Goal: Check status: Check status

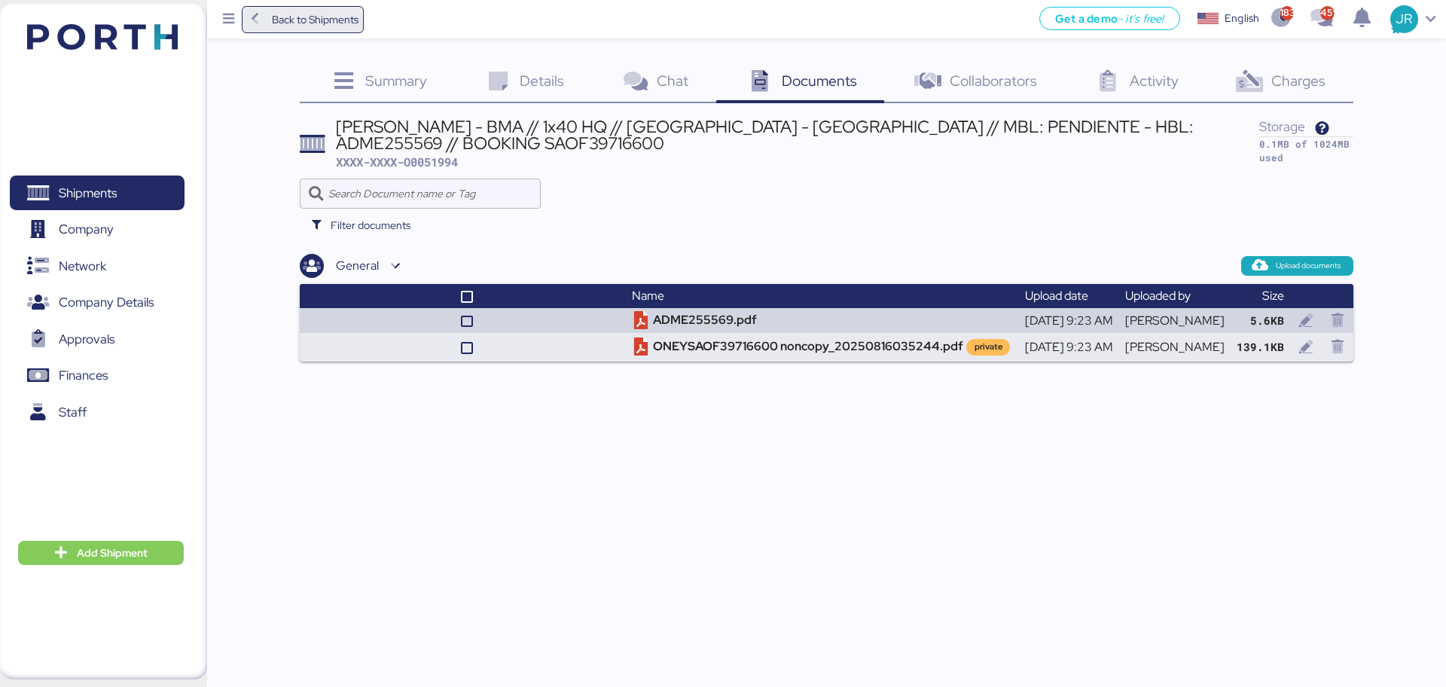
click at [313, 13] on span "Back to Shipments" at bounding box center [315, 20] width 87 height 18
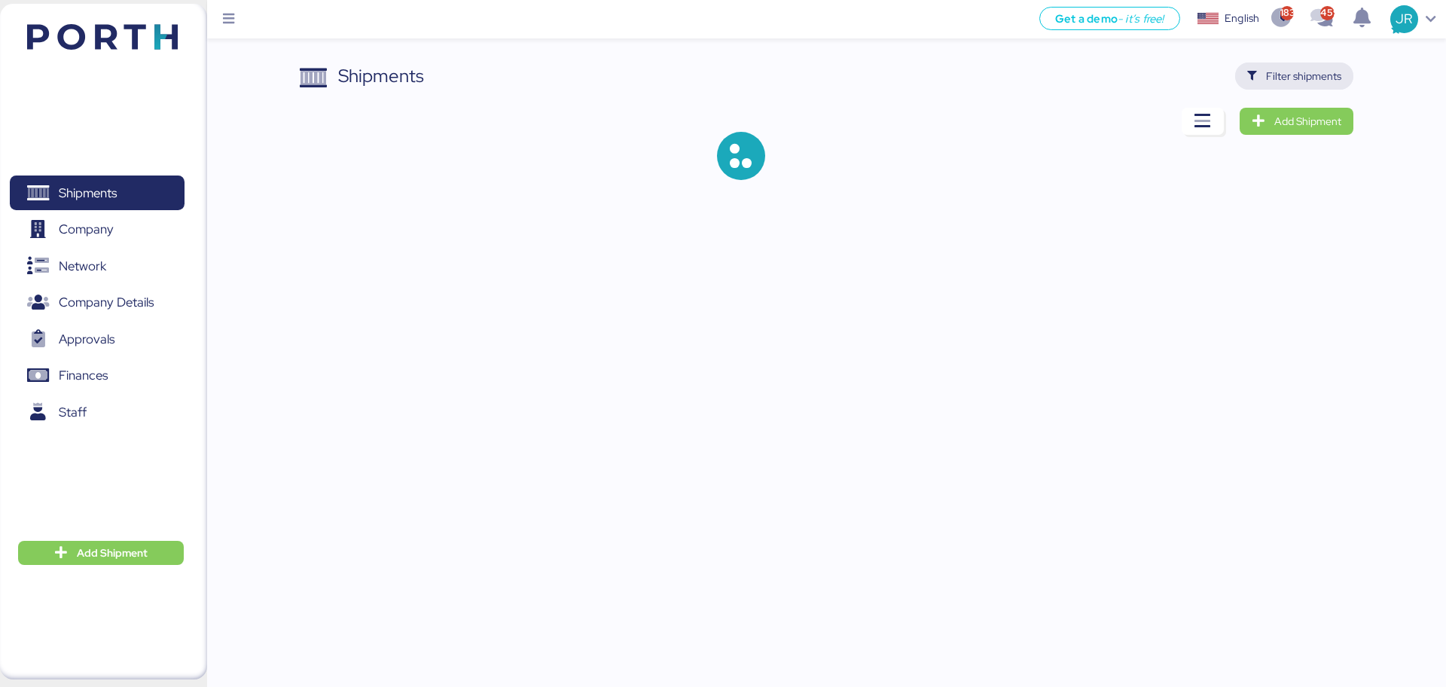
click at [1299, 78] on span "Filter shipments" at bounding box center [1303, 76] width 75 height 18
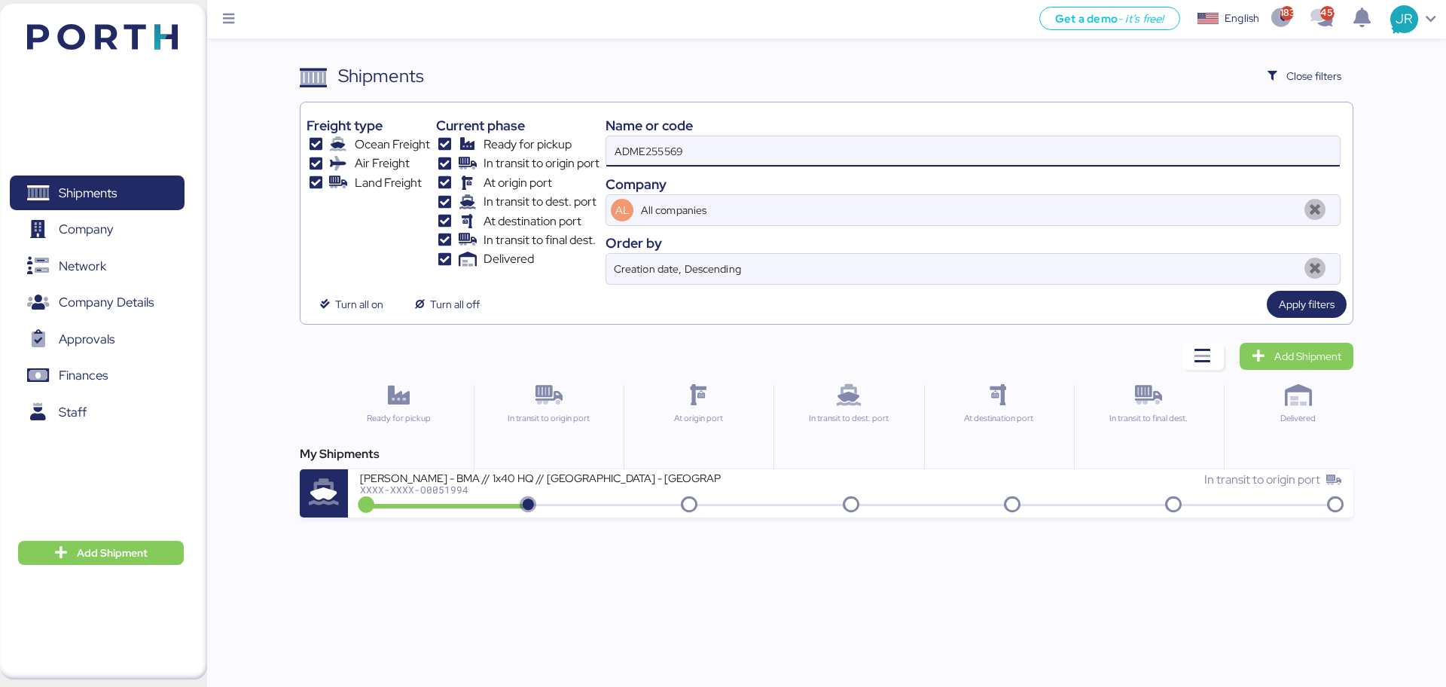
drag, startPoint x: 691, startPoint y: 161, endPoint x: 463, endPoint y: 159, distance: 228.3
click at [465, 160] on div "Freight type Ocean Freight Air Freight Land Freight Current phase Ready for pic…" at bounding box center [827, 196] width 1040 height 176
paste input "O0051977"
type input "O0051977"
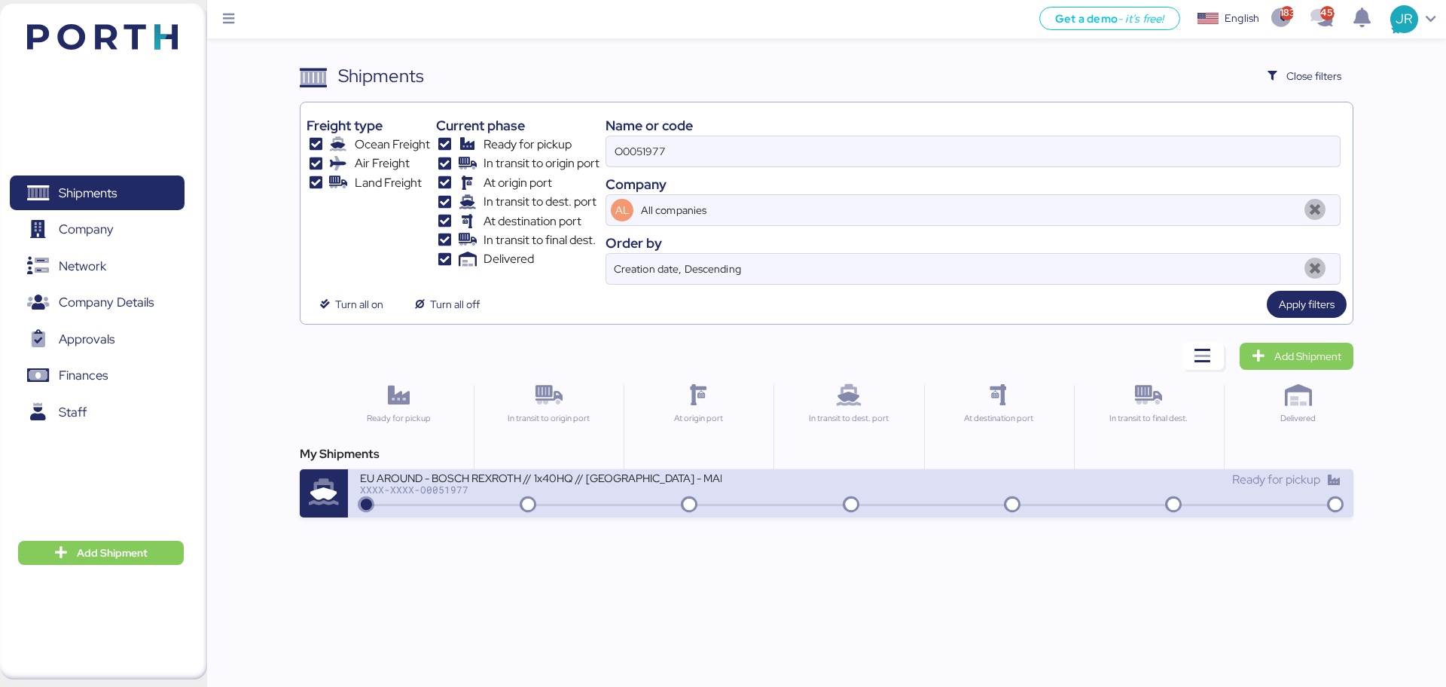
click at [426, 502] on div "EU AROUND - BOSCH REXROTH // 1x40HQ // [GEOGRAPHIC_DATA] - MANZANILLO // MBL: 7…" at bounding box center [605, 487] width 490 height 32
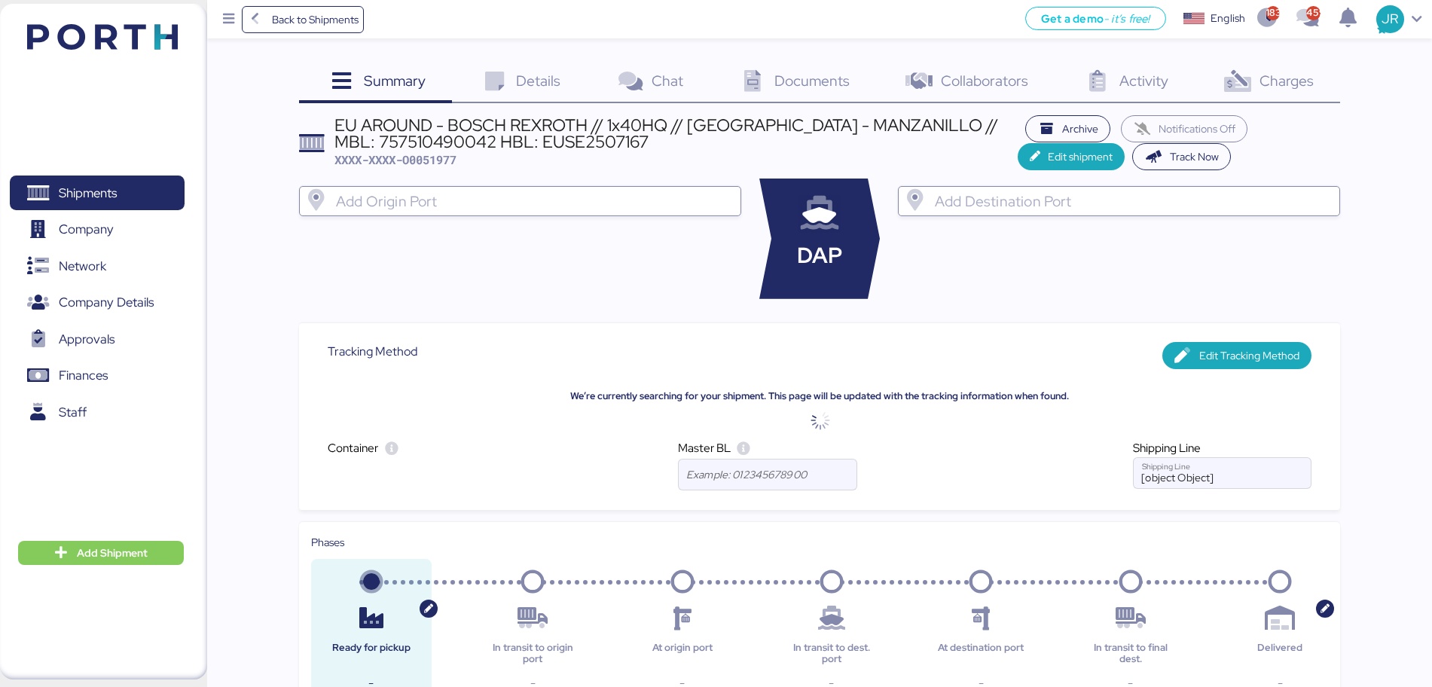
click at [772, 68] on div "Documents 0" at bounding box center [793, 83] width 166 height 41
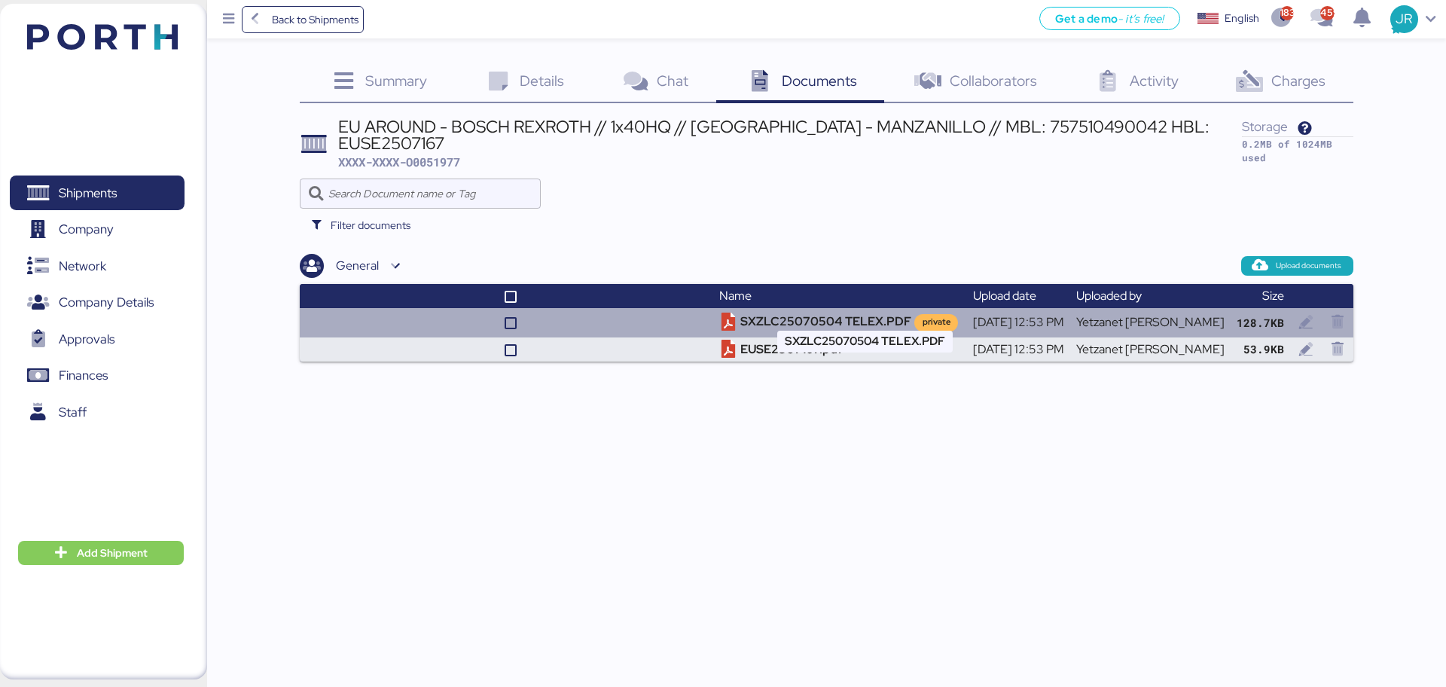
click at [806, 308] on td "SXZLC25070504 TELEX.PDF private" at bounding box center [839, 322] width 253 height 29
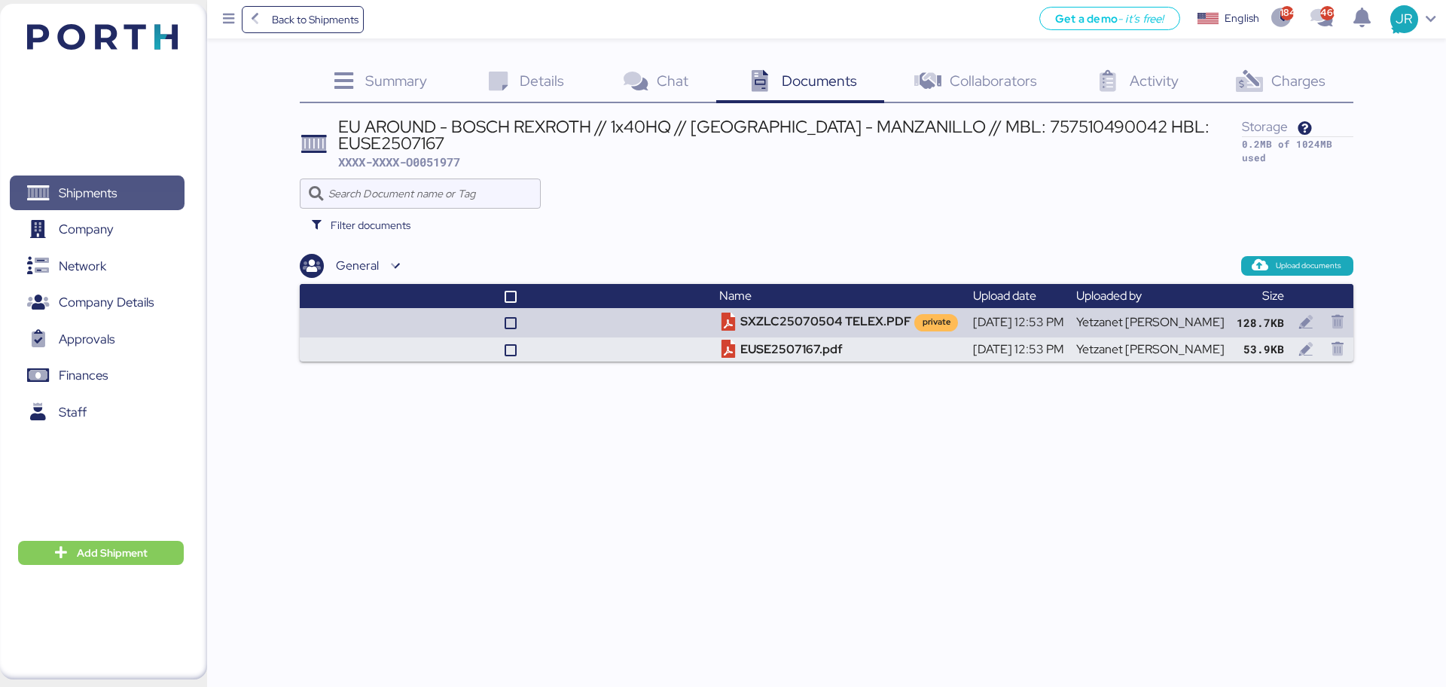
click at [98, 202] on span "Shipments" at bounding box center [88, 193] width 58 height 22
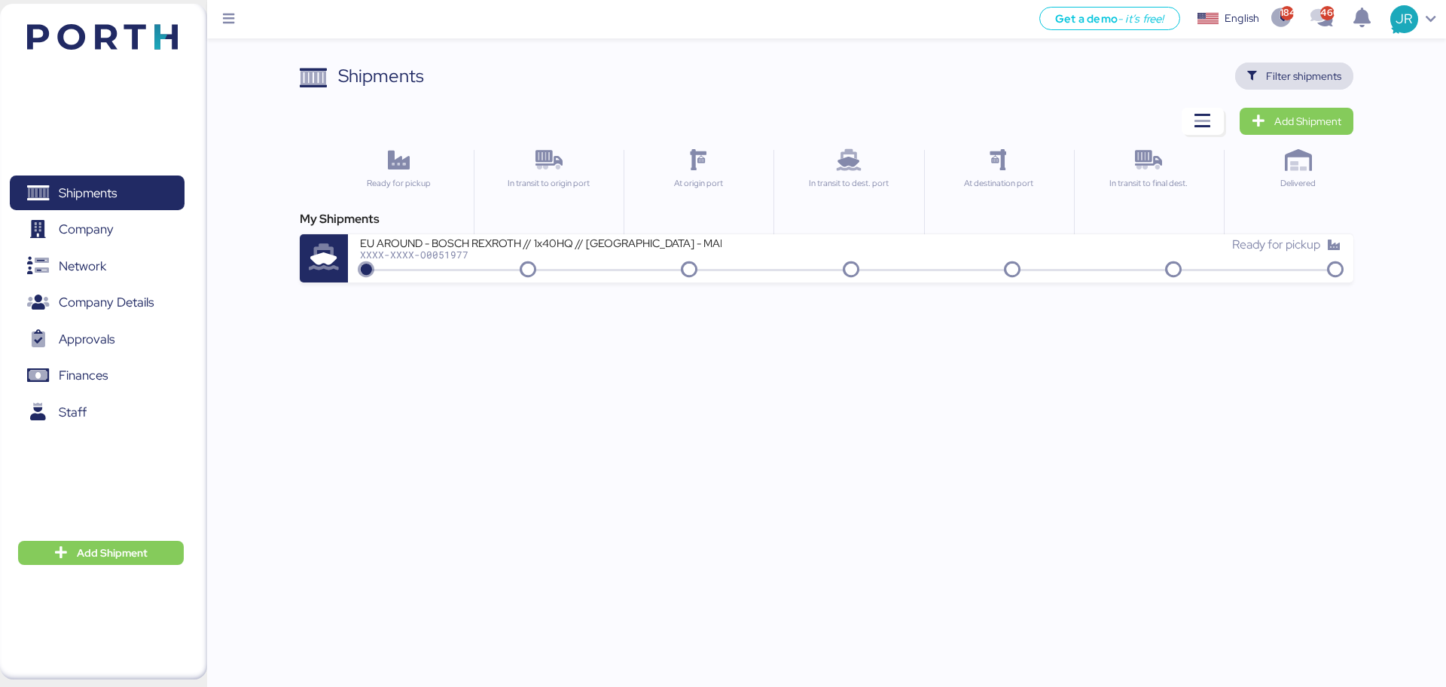
drag, startPoint x: 1254, startPoint y: 65, endPoint x: 1224, endPoint y: 86, distance: 36.8
click at [1255, 66] on span "Filter shipments" at bounding box center [1295, 76] width 94 height 21
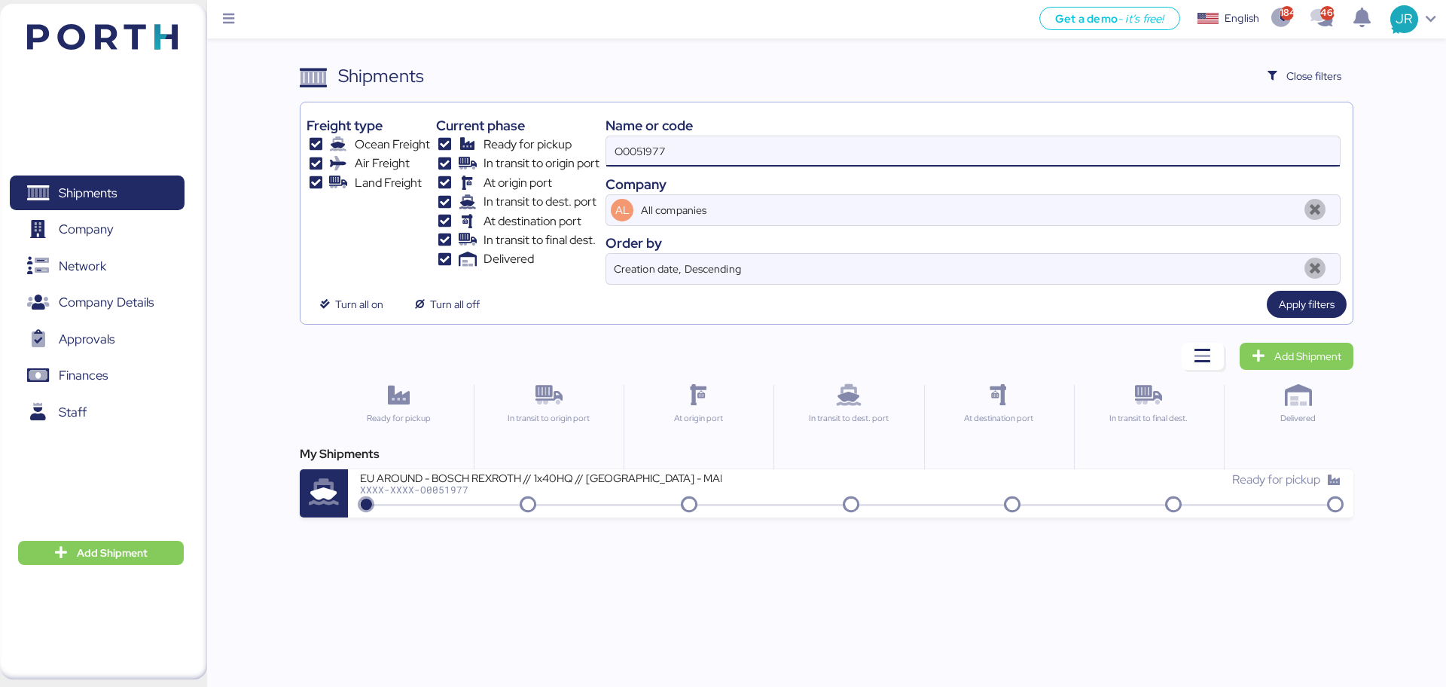
drag, startPoint x: 721, startPoint y: 140, endPoint x: 408, endPoint y: 140, distance: 312.6
click at [432, 140] on div "Freight type Ocean Freight Air Freight Land Freight Current phase Ready for pic…" at bounding box center [827, 196] width 1040 height 176
paste input "847"
type input "O0051847"
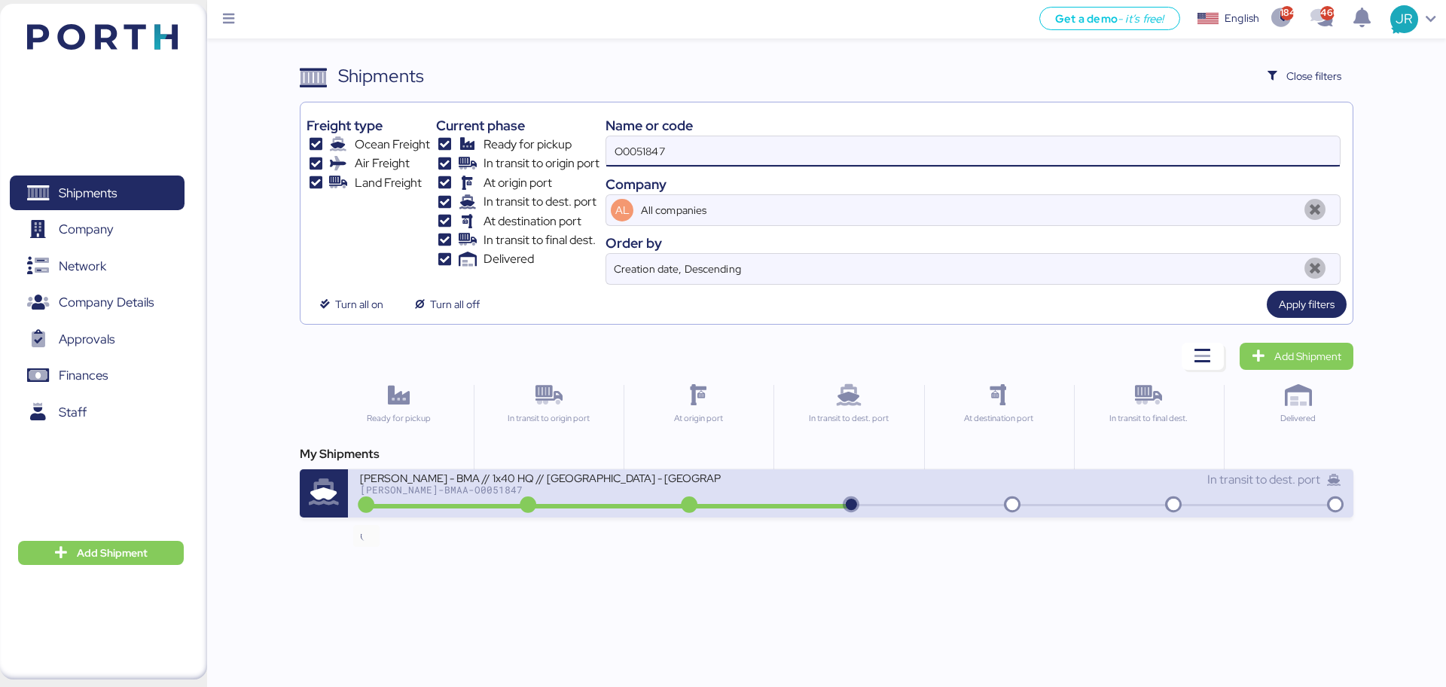
click at [386, 498] on icon at bounding box center [366, 505] width 72 height 17
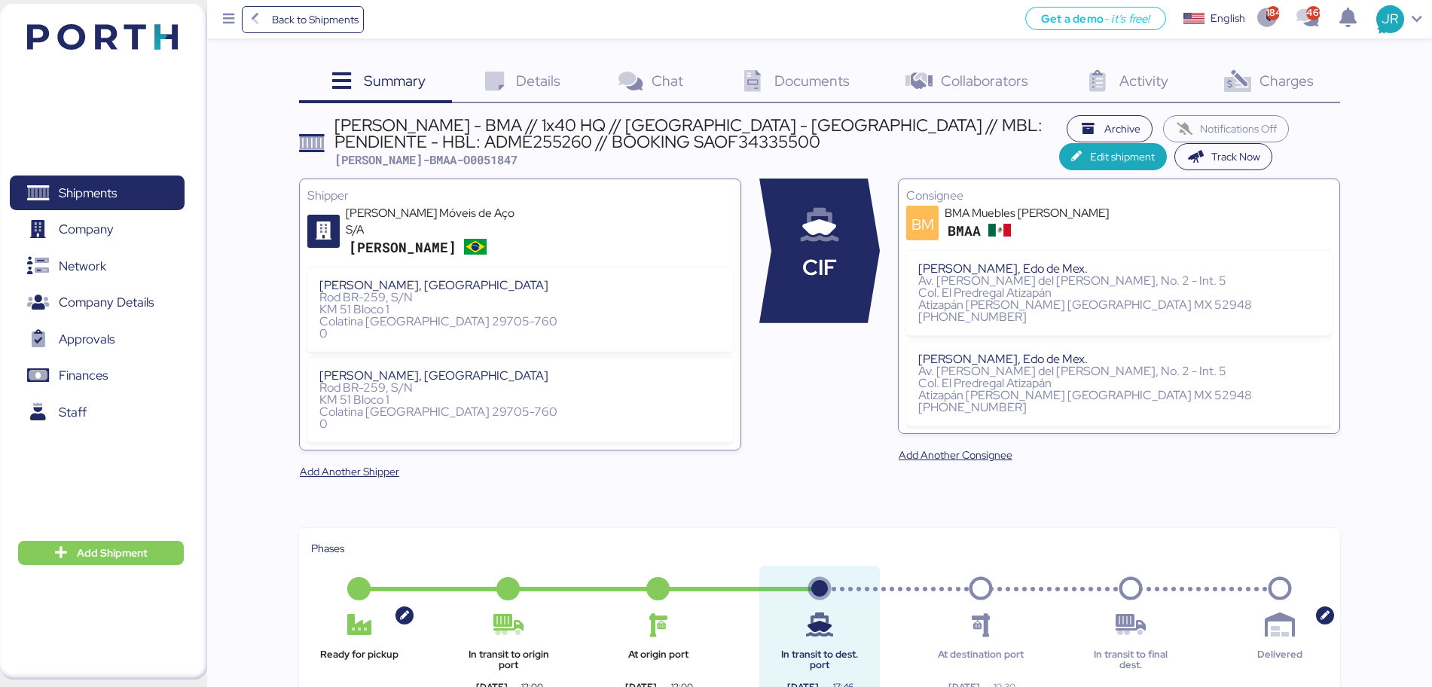
click at [805, 87] on span "Documents" at bounding box center [811, 81] width 75 height 20
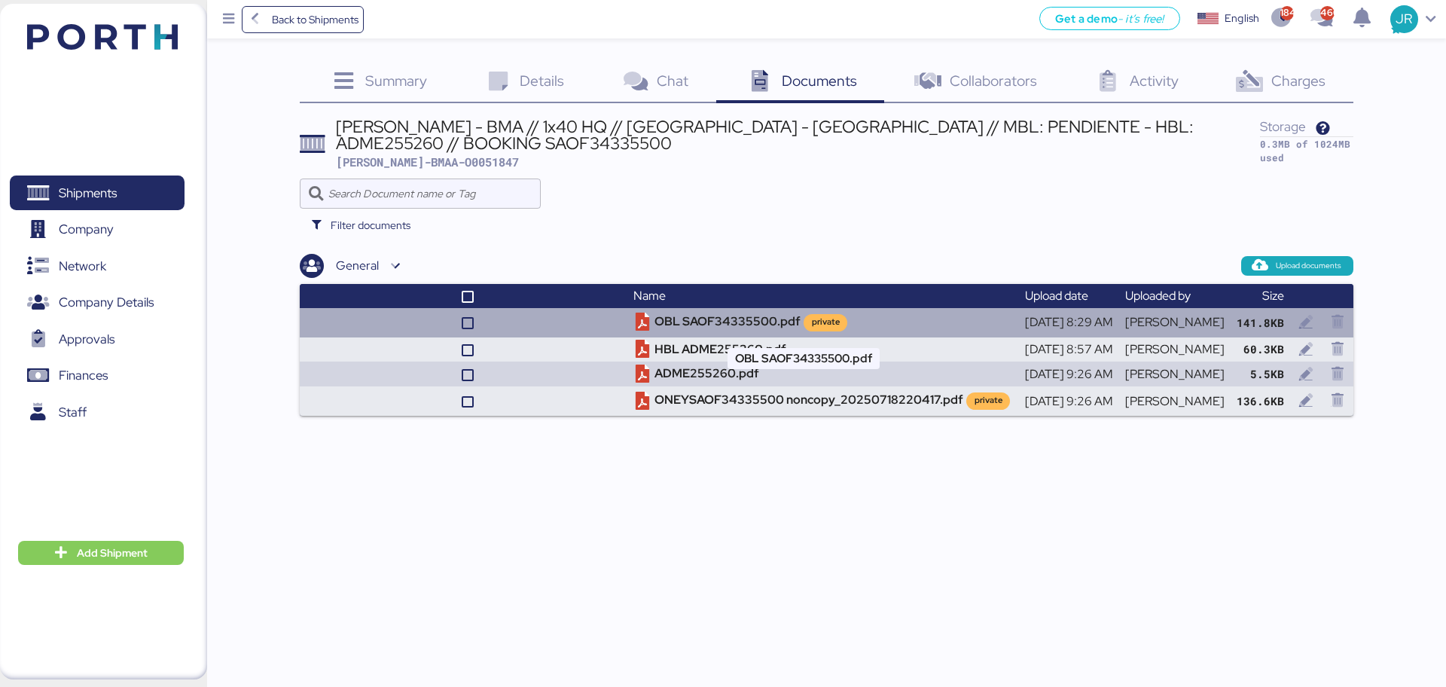
click at [725, 322] on td "OBL SAOF34335500.pdf private" at bounding box center [823, 322] width 391 height 29
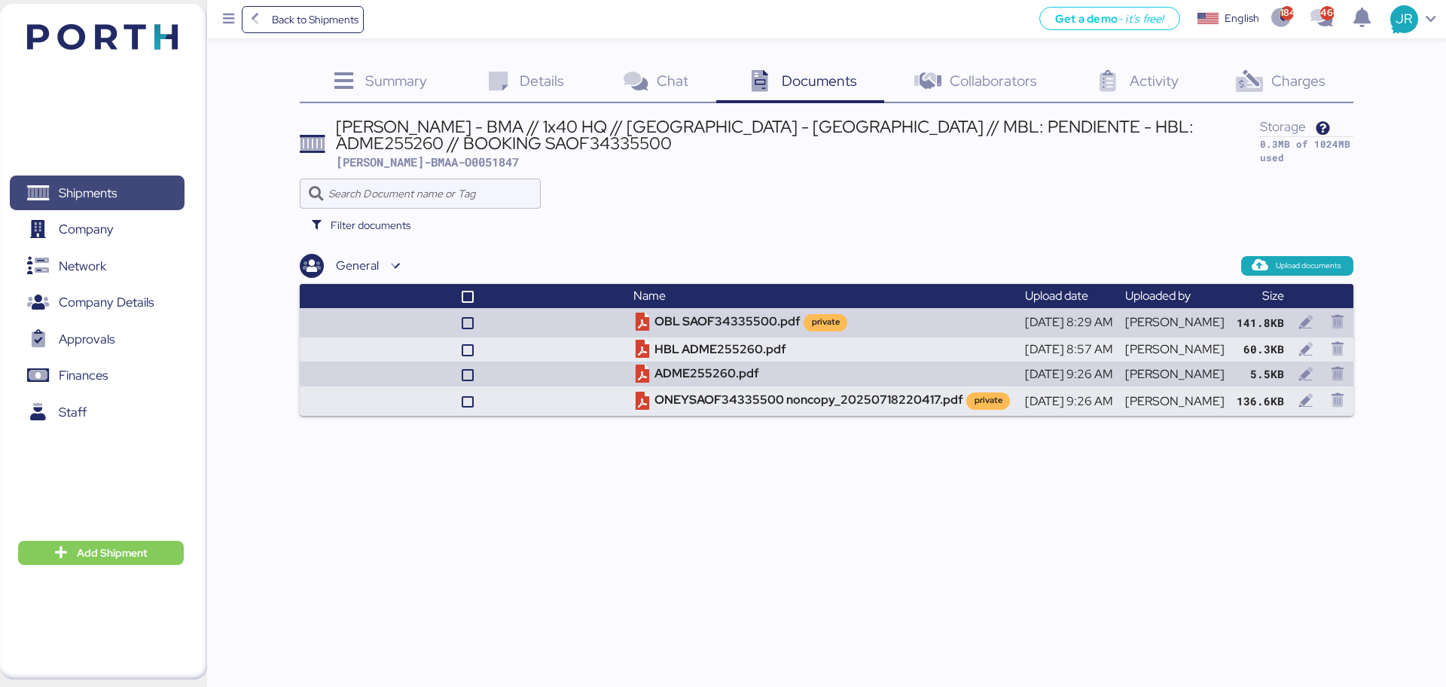
click at [136, 191] on span "Shipments" at bounding box center [97, 193] width 162 height 22
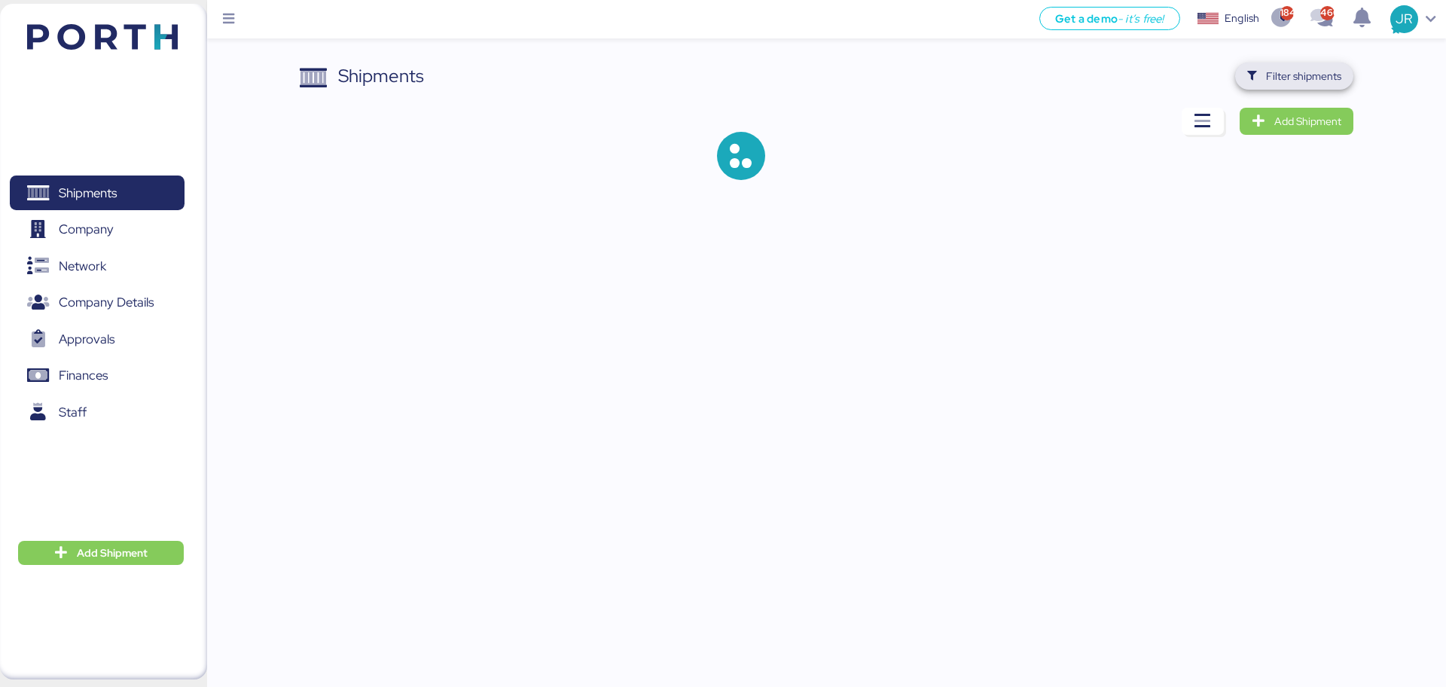
click at [1304, 69] on span "Filter shipments" at bounding box center [1303, 76] width 75 height 18
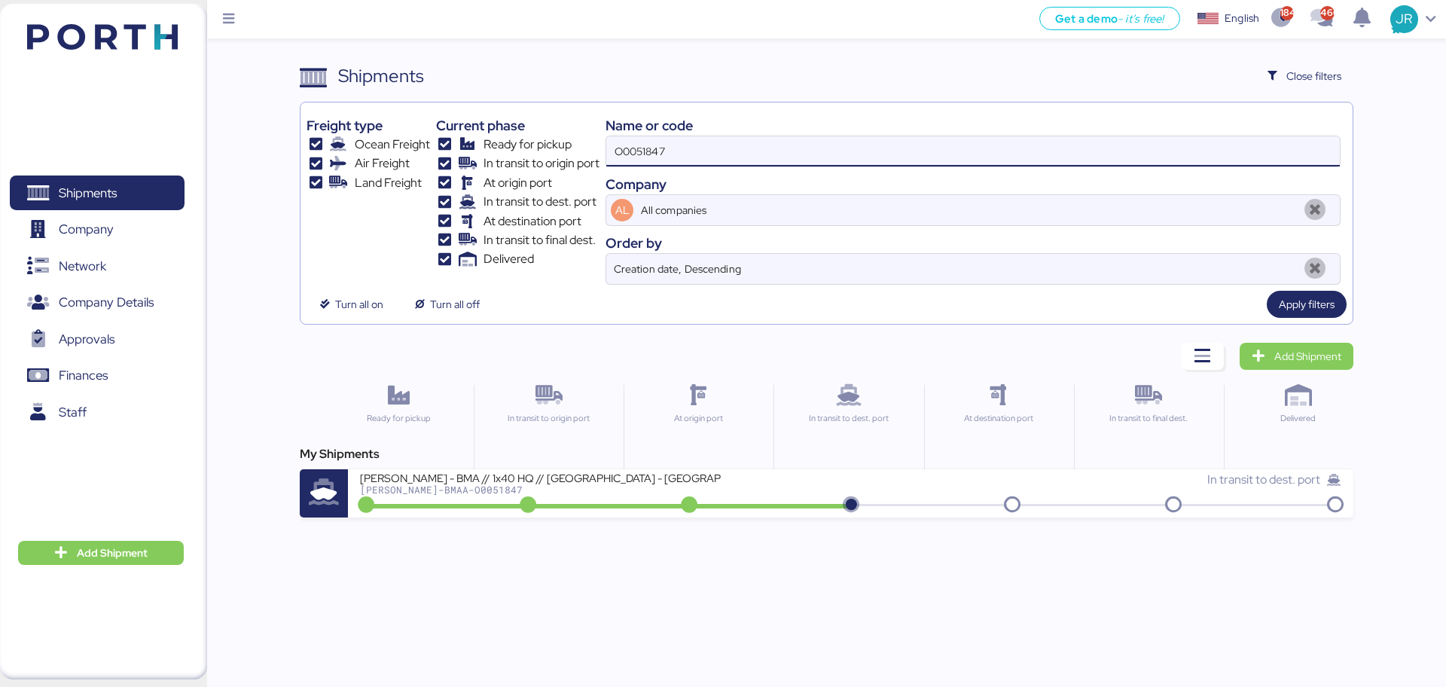
drag, startPoint x: 742, startPoint y: 137, endPoint x: 539, endPoint y: 136, distance: 202.7
click at [542, 136] on div "Freight type Ocean Freight Air Freight Land Freight Current phase Ready for pic…" at bounding box center [827, 196] width 1040 height 176
paste input "8"
type input "O0051848"
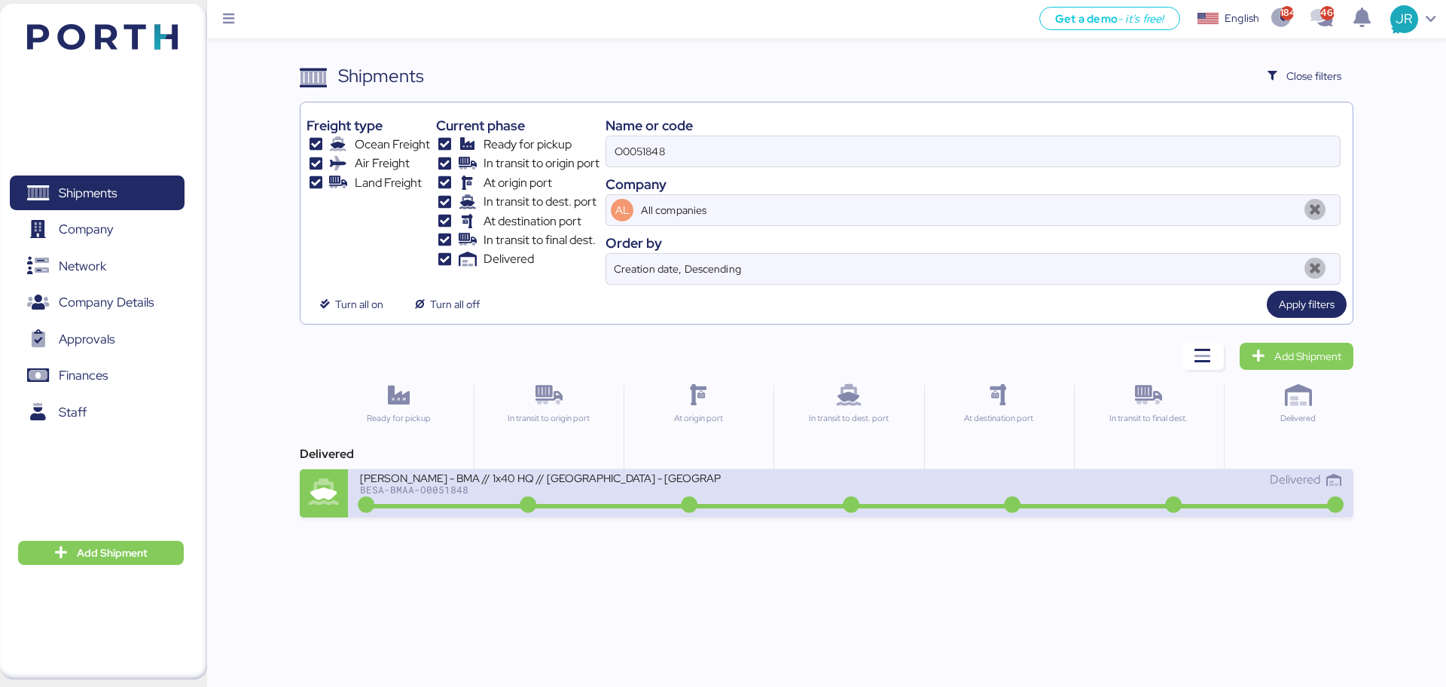
click at [444, 507] on div at bounding box center [850, 506] width 975 height 5
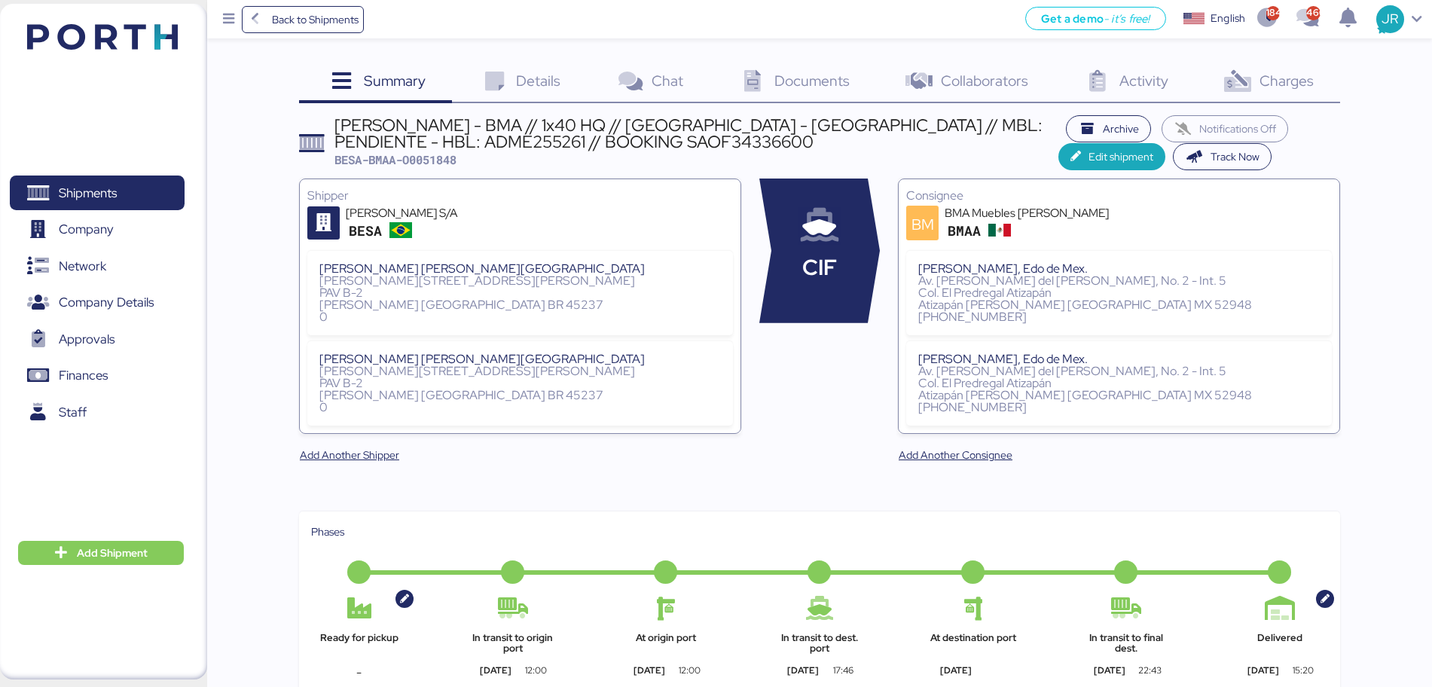
click at [813, 84] on span "Documents" at bounding box center [811, 81] width 75 height 20
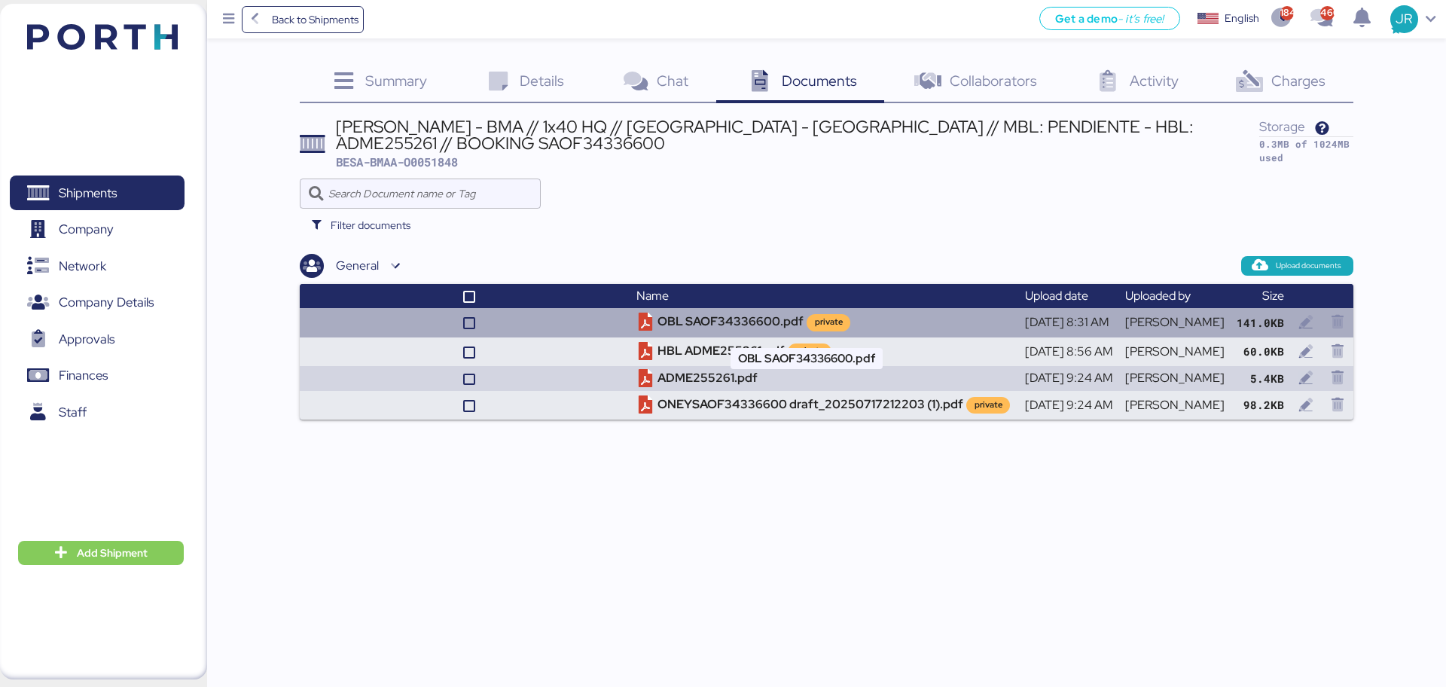
click at [726, 320] on td "OBL SAOF34336600.pdf private" at bounding box center [825, 322] width 388 height 29
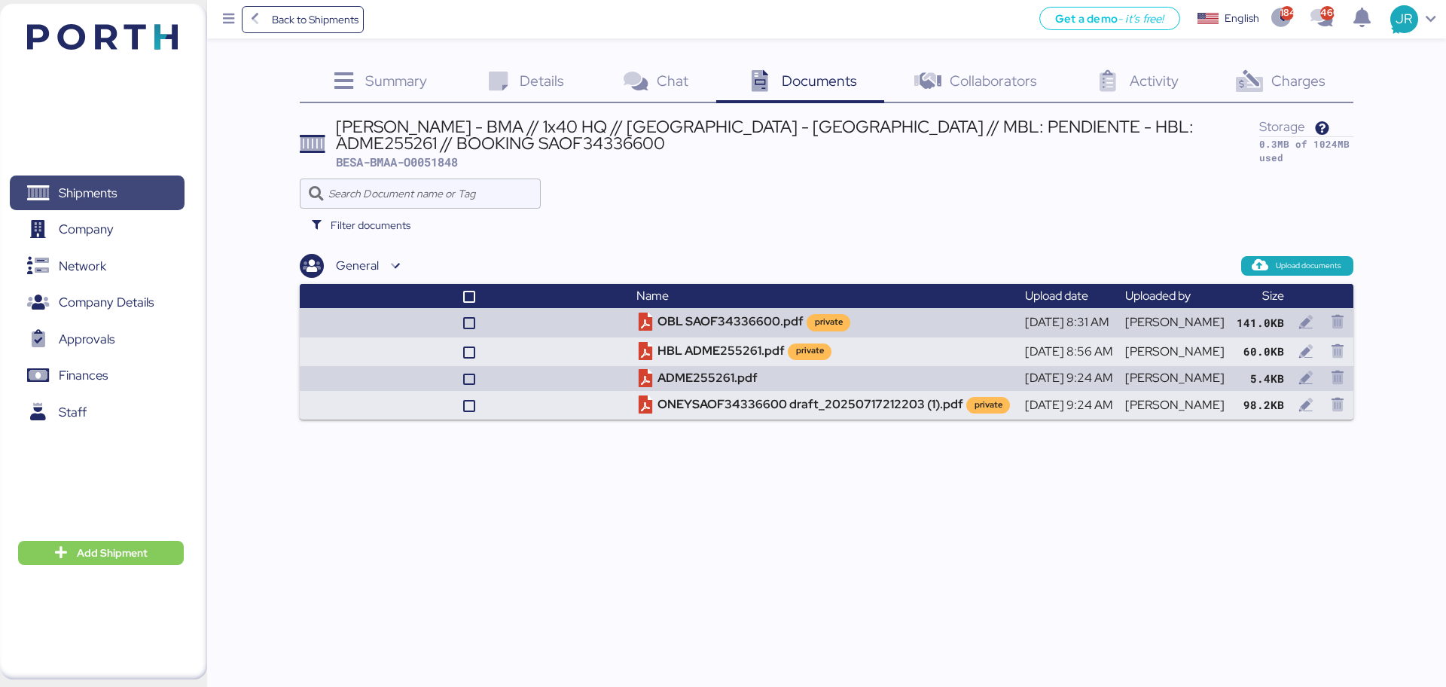
click at [75, 187] on span "Shipments" at bounding box center [88, 193] width 58 height 22
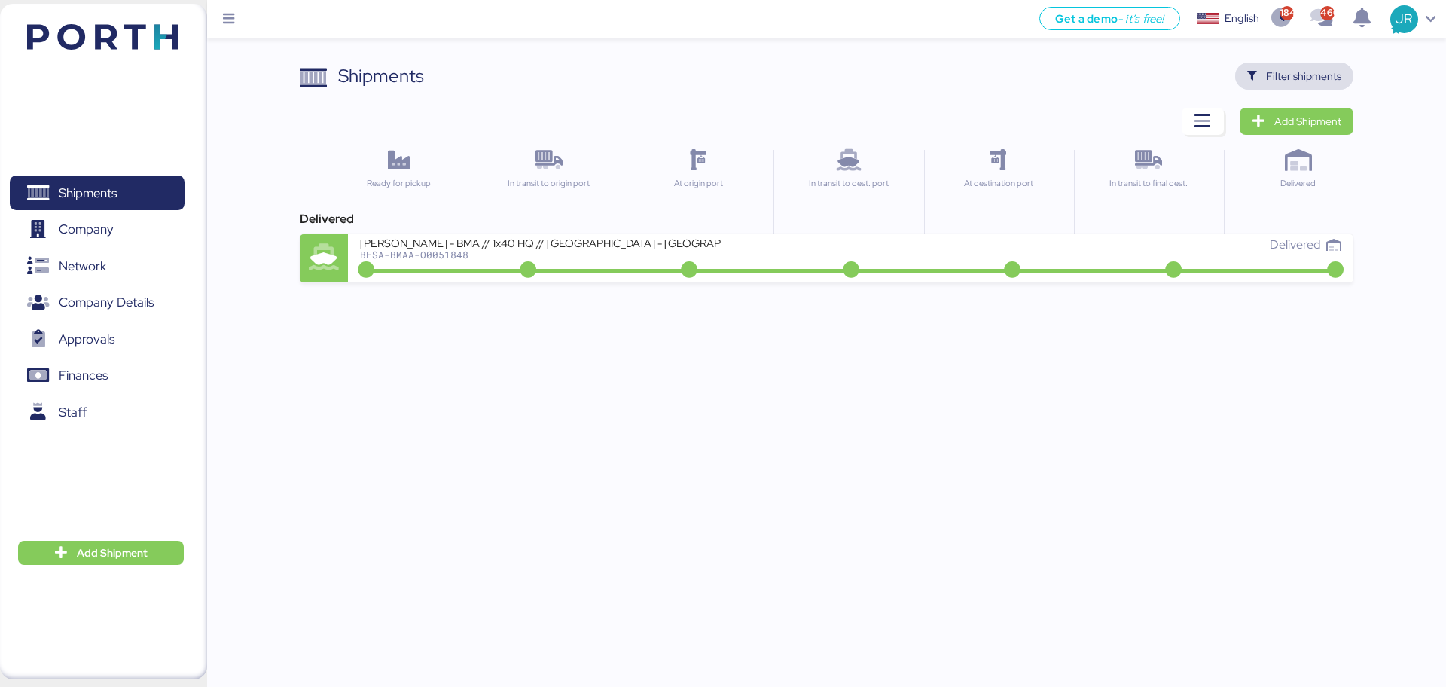
drag, startPoint x: 1269, startPoint y: 73, endPoint x: 1248, endPoint y: 78, distance: 21.6
click at [1269, 73] on span "Filter shipments" at bounding box center [1303, 76] width 75 height 18
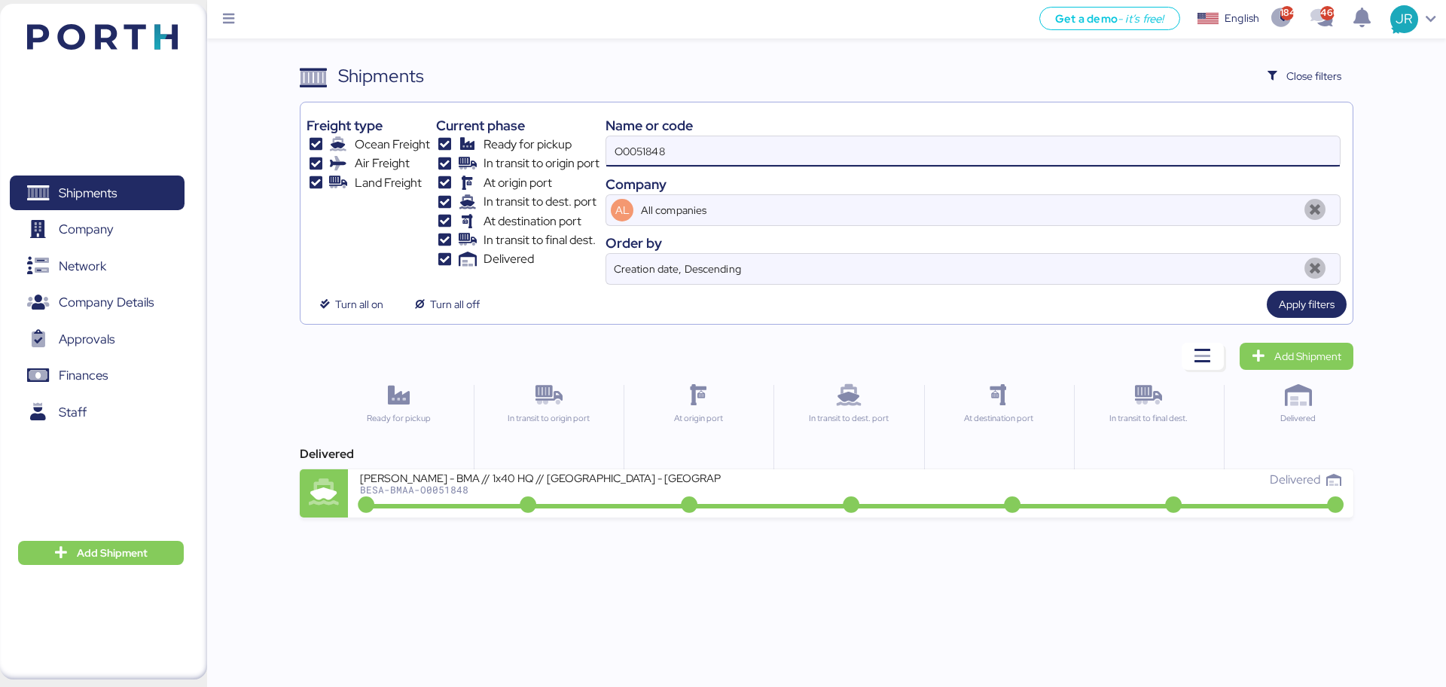
drag, startPoint x: 696, startPoint y: 149, endPoint x: 483, endPoint y: 149, distance: 213.2
click at [493, 149] on div "Freight type Ocean Freight Air Freight Land Freight Current phase Ready for pic…" at bounding box center [827, 196] width 1040 height 176
paste input "A0052020"
type input "A0052020"
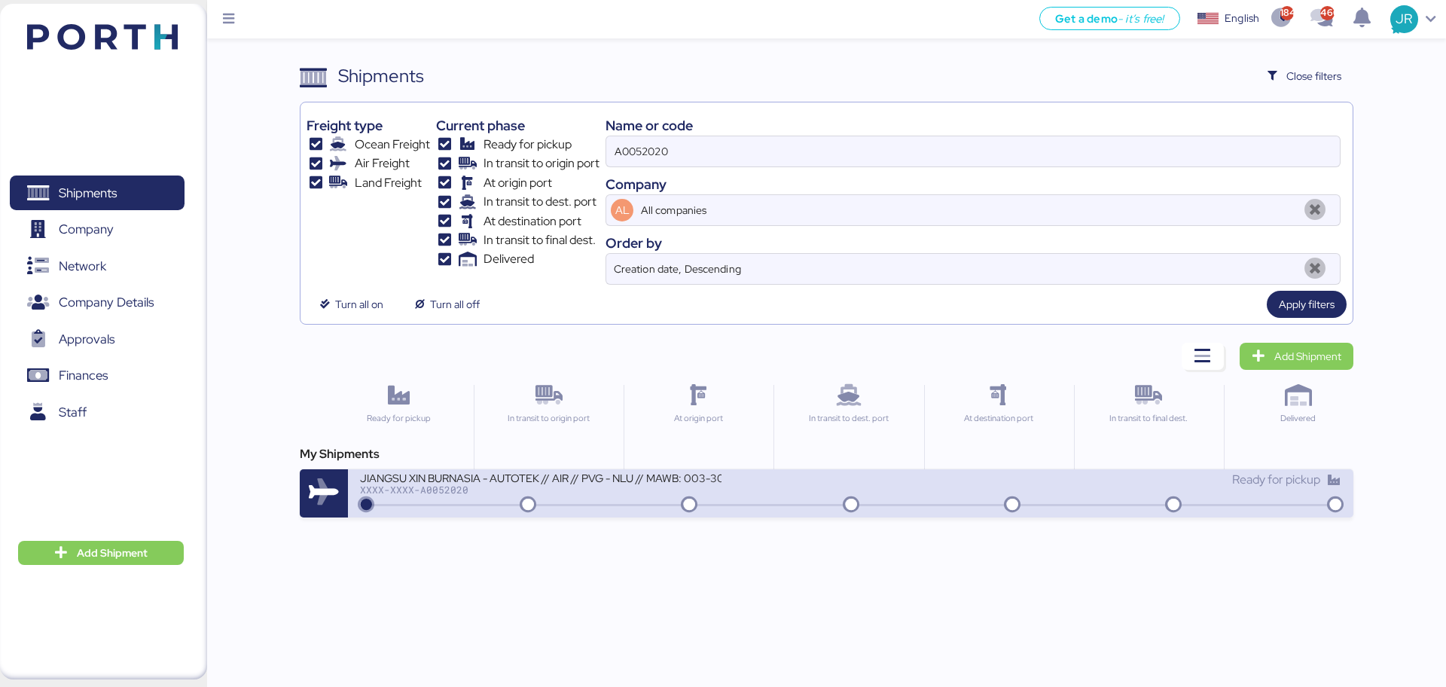
click at [425, 490] on div "XXXX-XXXX-A0052020" at bounding box center [541, 489] width 362 height 11
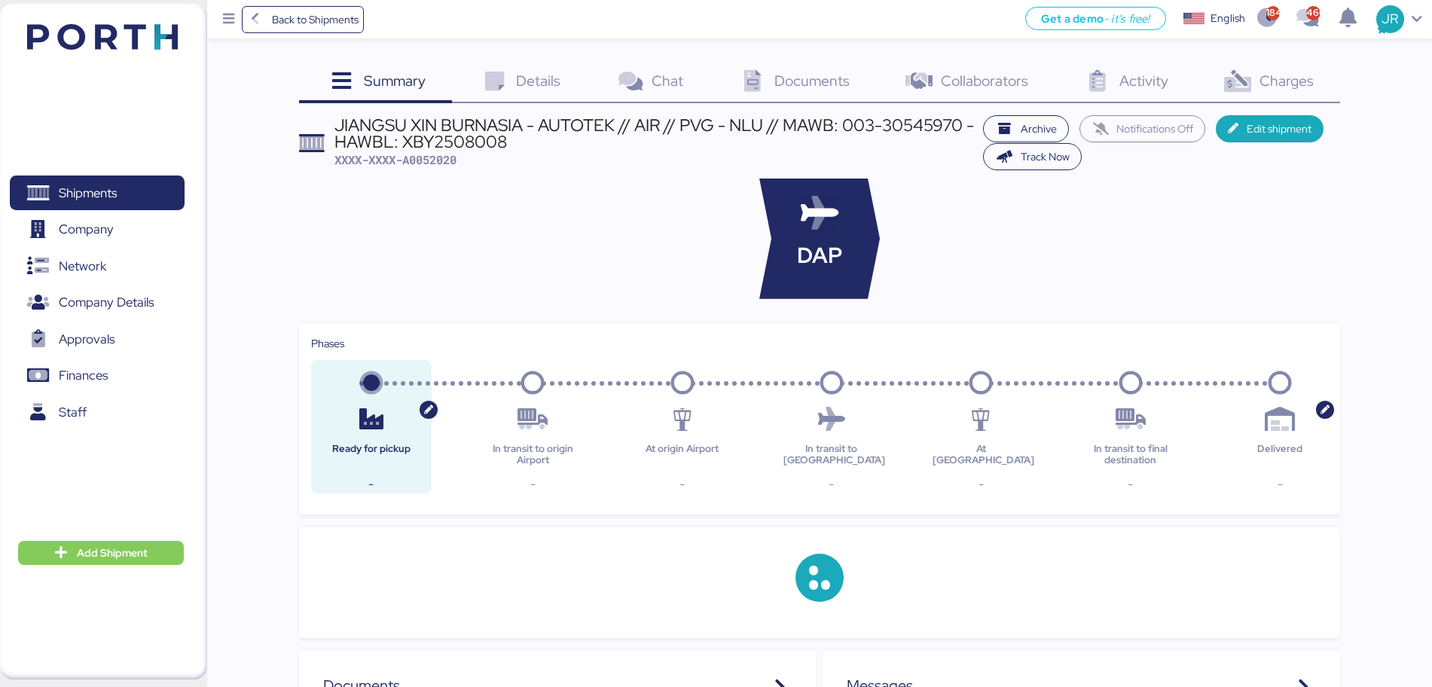
click at [1271, 81] on span "Charges" at bounding box center [1287, 81] width 54 height 20
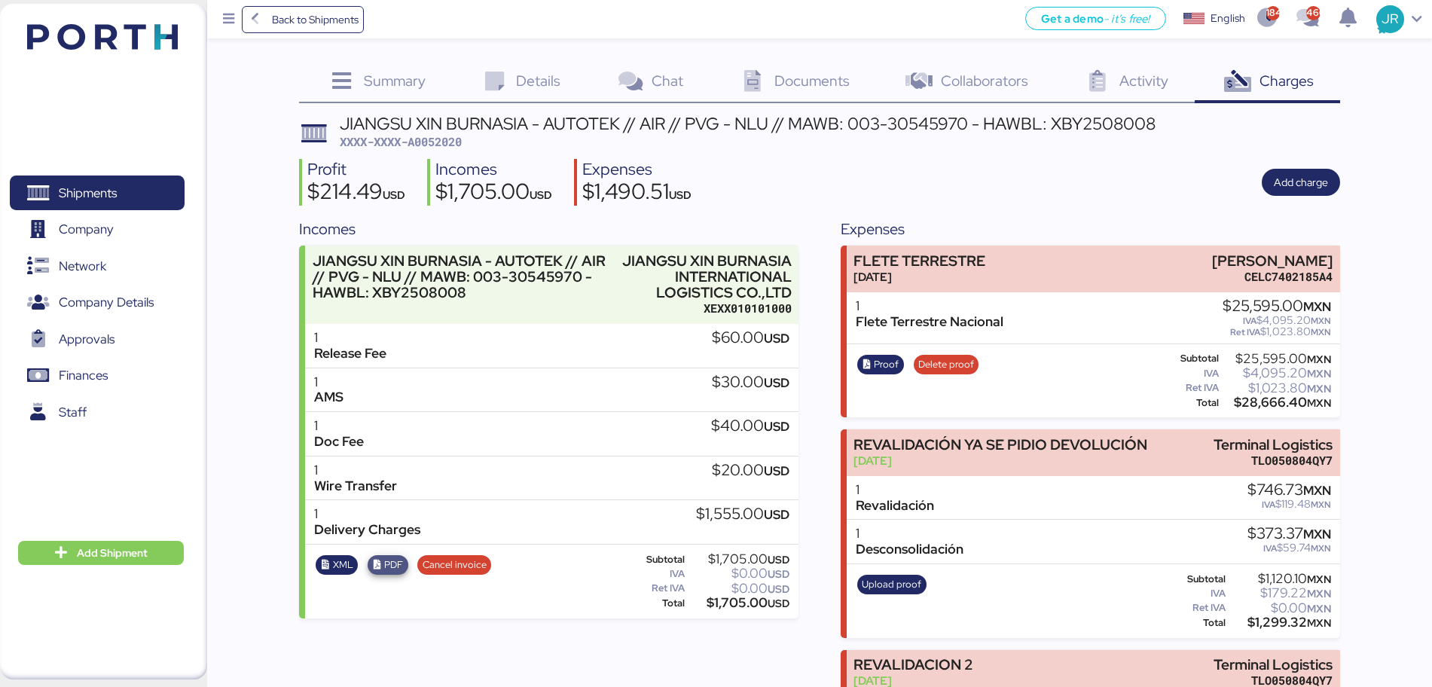
click at [393, 567] on span "PDF" at bounding box center [393, 565] width 19 height 17
